Goal: Find specific page/section: Find specific page/section

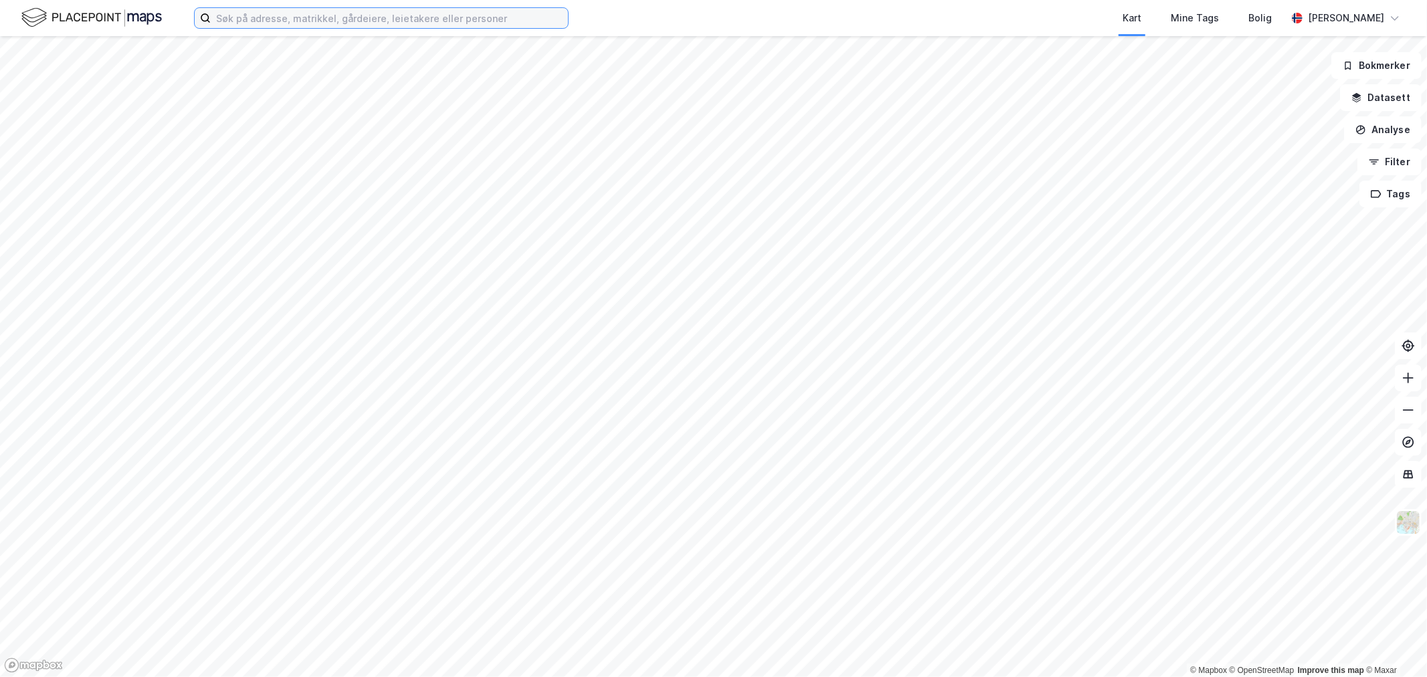
click at [403, 20] on input at bounding box center [389, 18] width 357 height 20
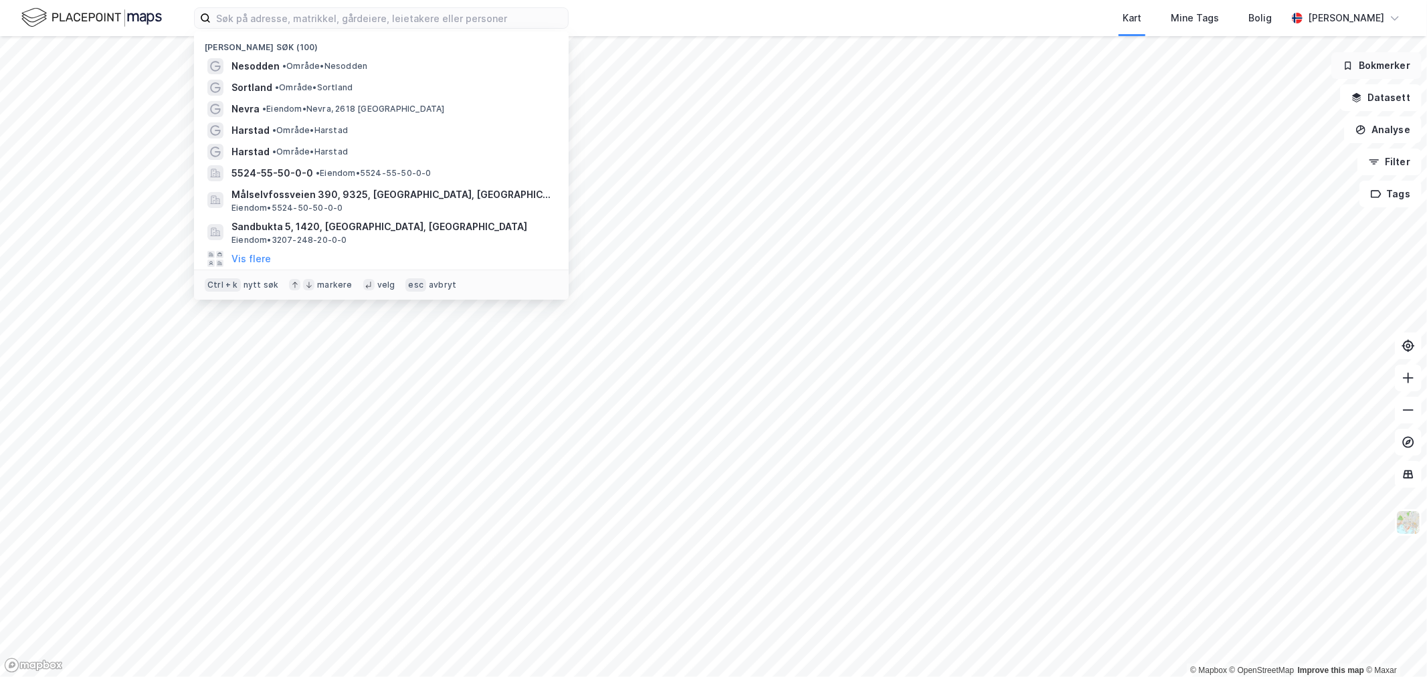
click at [1380, 68] on button "Bokmerker" at bounding box center [1376, 65] width 90 height 27
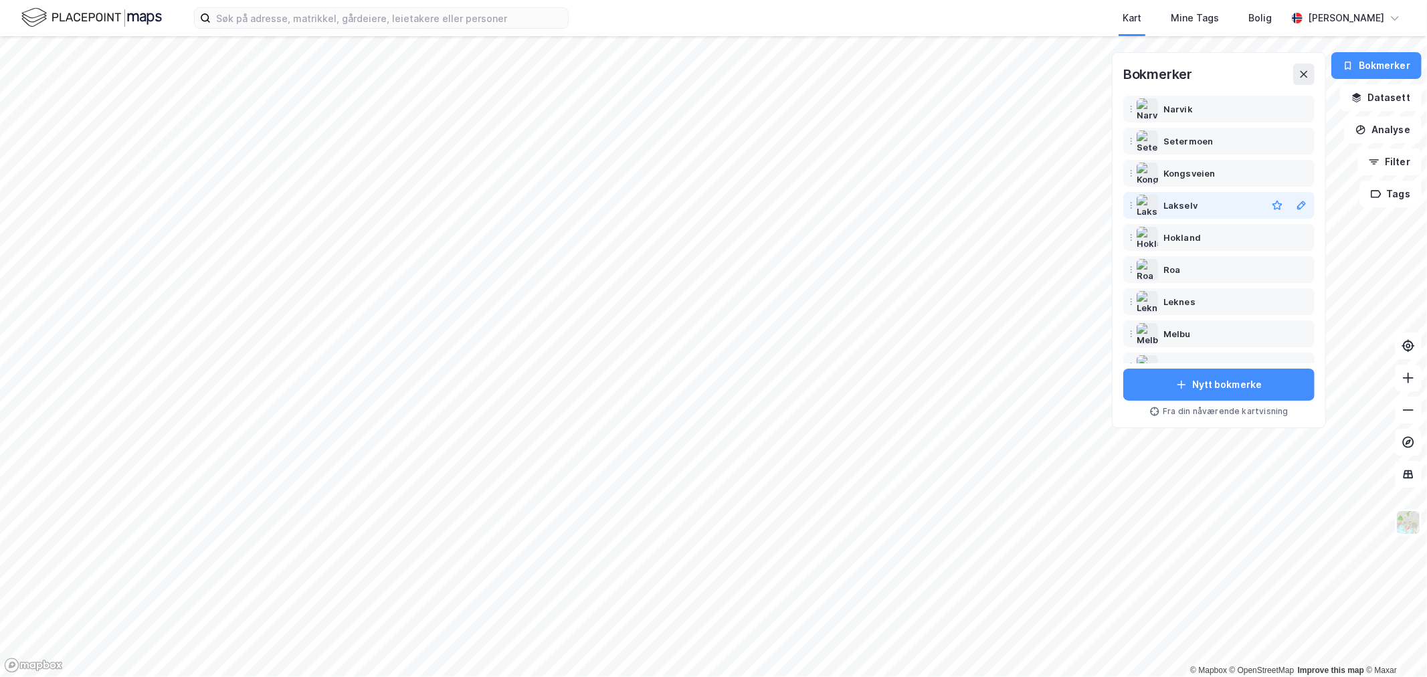
click at [1182, 203] on div "Lakselv" at bounding box center [1180, 205] width 34 height 16
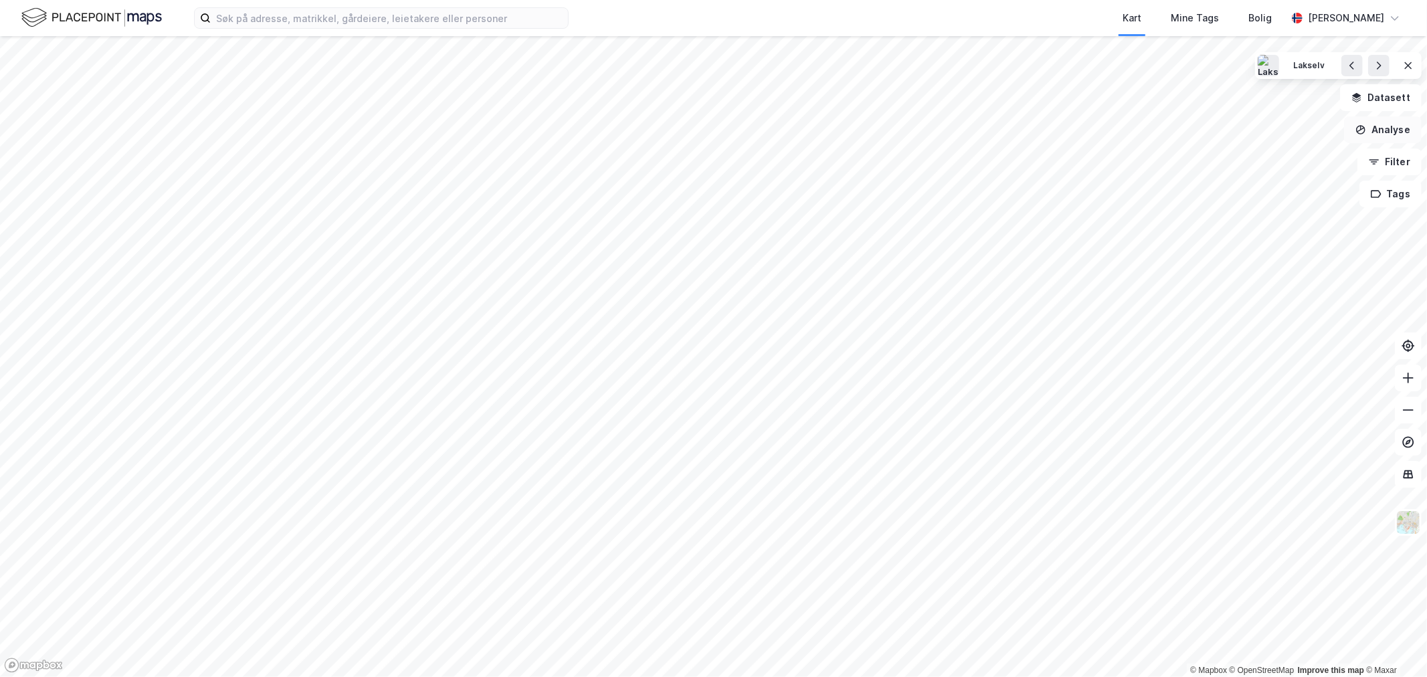
click at [1386, 128] on button "Analyse" at bounding box center [1383, 129] width 78 height 27
click at [1221, 156] on div "Tegn område" at bounding box center [1266, 157] width 116 height 11
